Goal: Navigation & Orientation: Find specific page/section

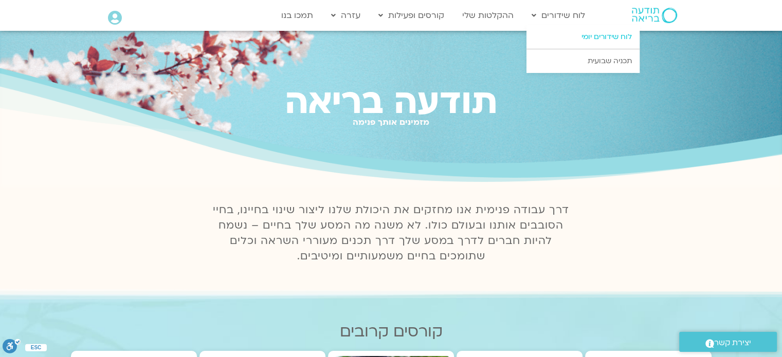
click at [602, 38] on link "לוח שידורים יומי" at bounding box center [582, 37] width 113 height 24
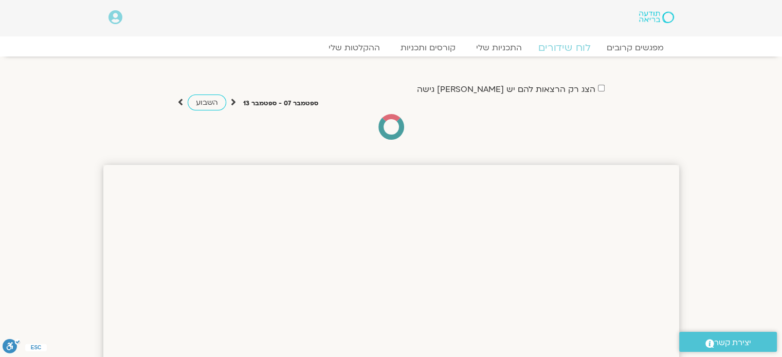
click at [570, 49] on link "לוח שידורים" at bounding box center [563, 48] width 77 height 12
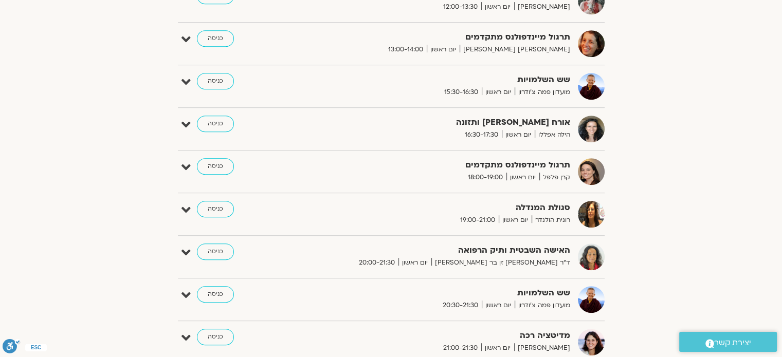
scroll to position [514, 0]
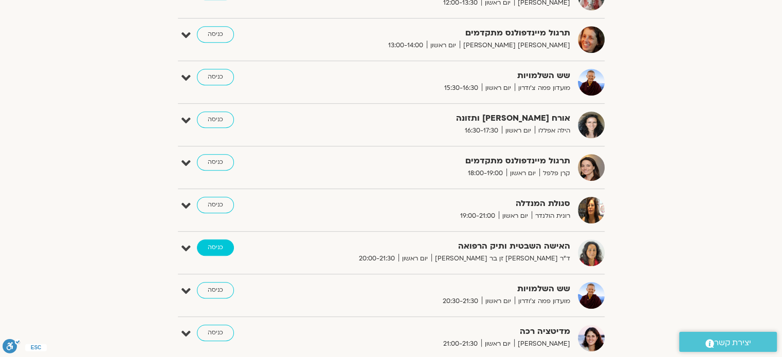
click at [219, 246] on link "כניסה" at bounding box center [215, 248] width 37 height 16
